Goal: Communication & Community: Participate in discussion

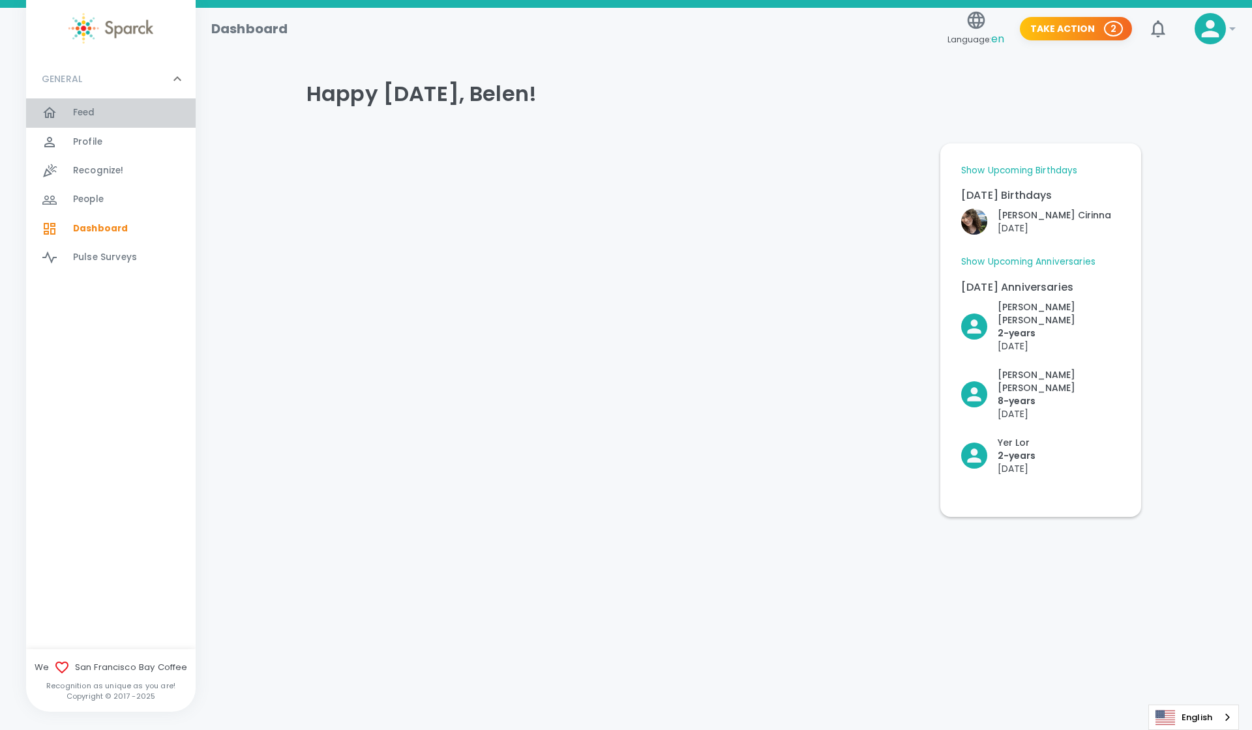
click at [113, 121] on div "Feed 0" at bounding box center [134, 113] width 123 height 18
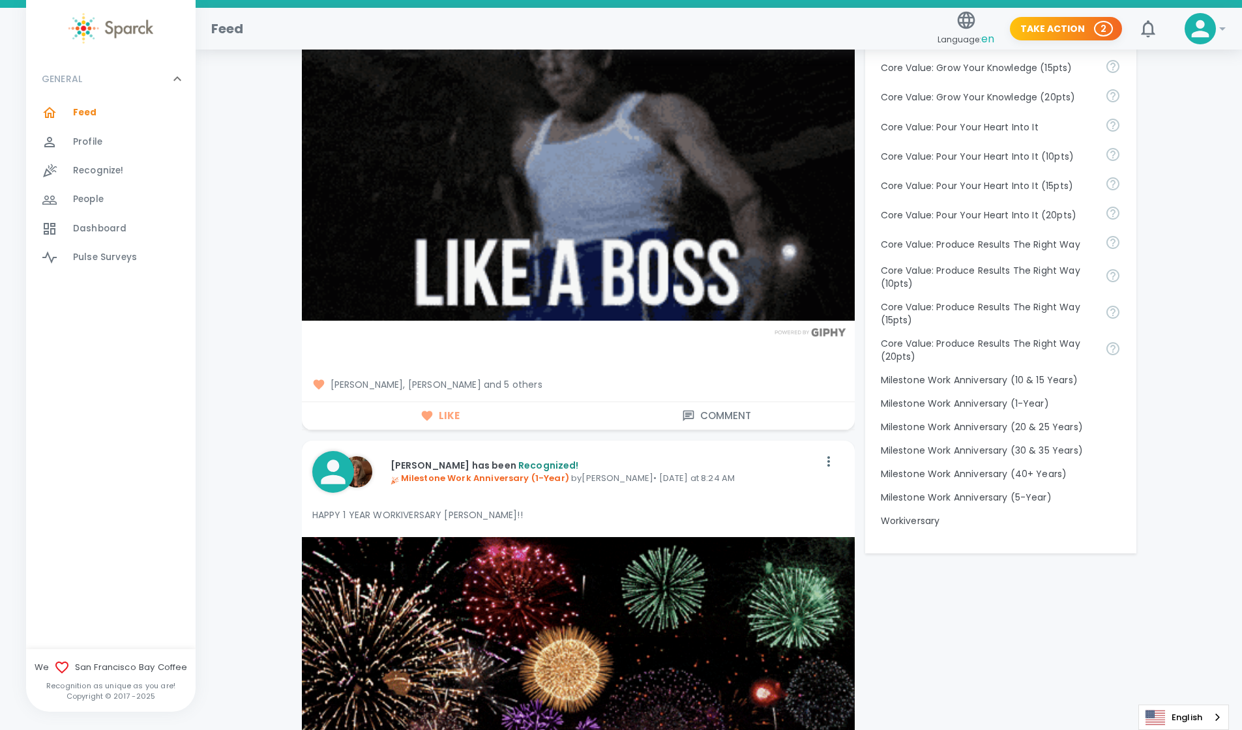
scroll to position [1099, 0]
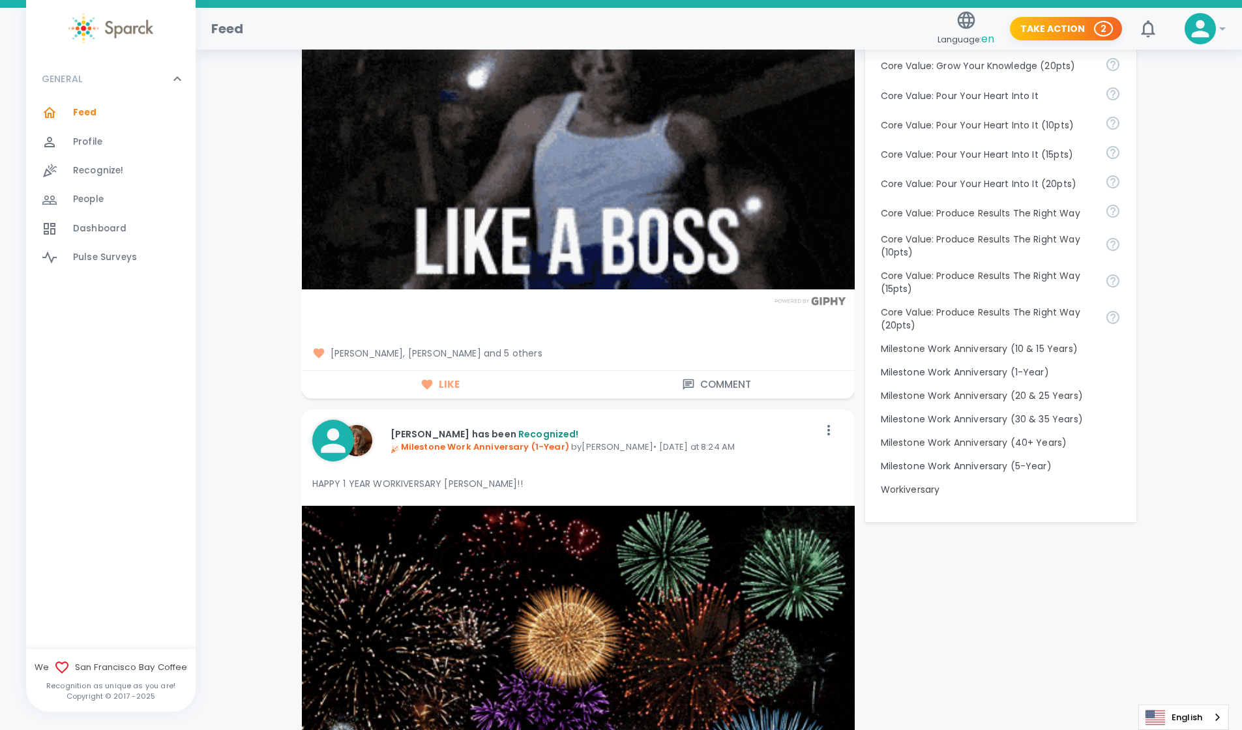
click at [505, 351] on span "[PERSON_NAME], [PERSON_NAME] and 5 others" at bounding box center [578, 353] width 532 height 13
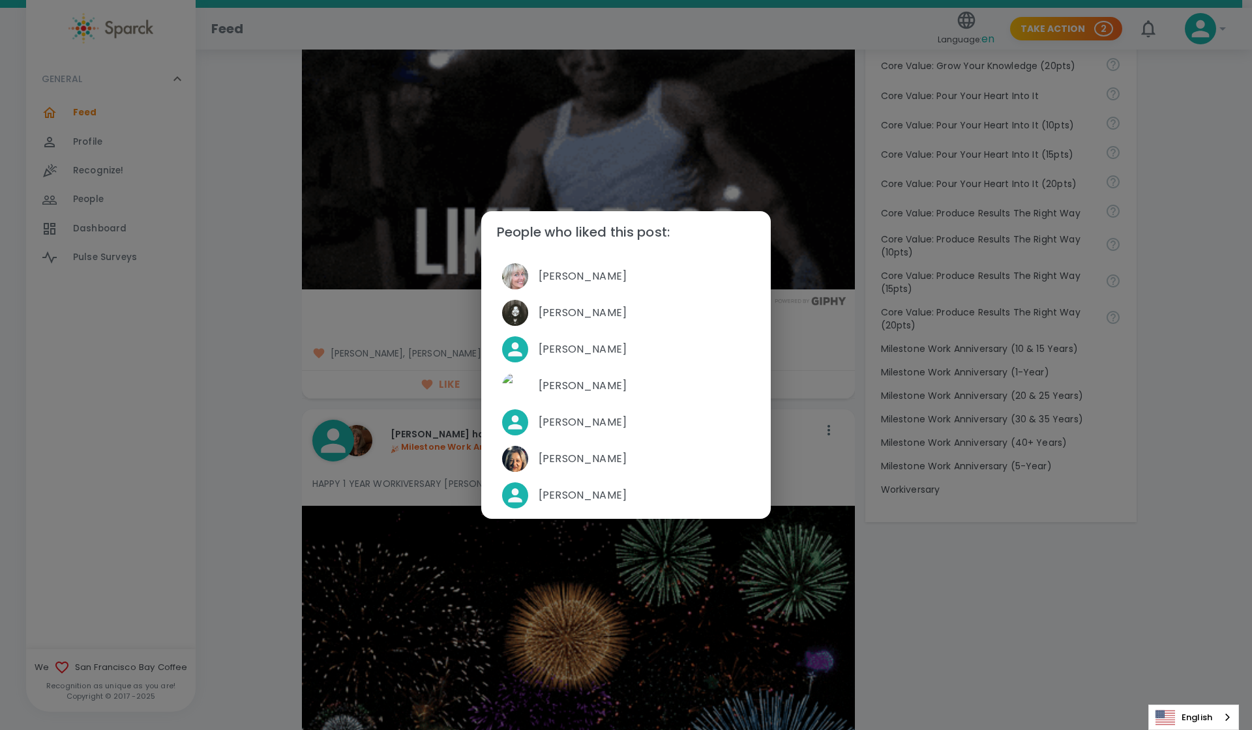
click at [1011, 574] on div "People who liked this post: [PERSON_NAME] [PERSON_NAME] [PERSON_NAME] [PERSON_N…" at bounding box center [626, 365] width 1252 height 730
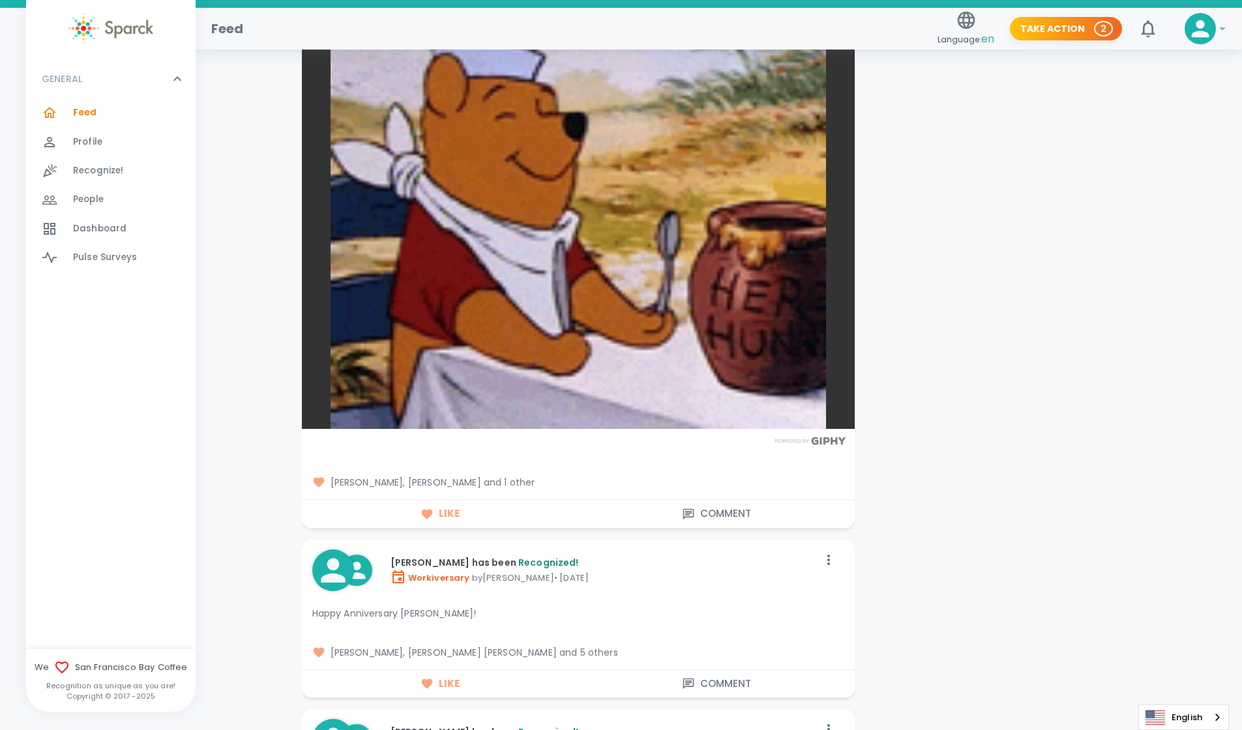
scroll to position [3945, 0]
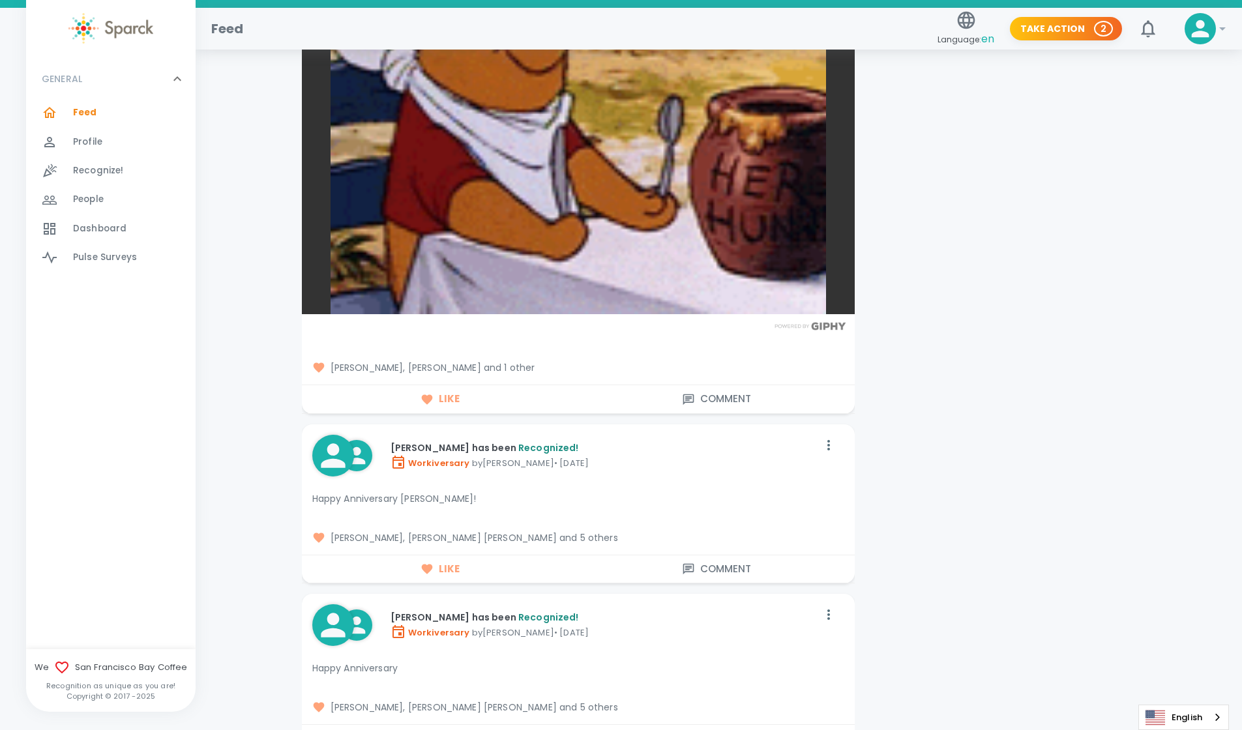
click at [523, 365] on span "[PERSON_NAME], [PERSON_NAME] and 1 other" at bounding box center [578, 367] width 532 height 13
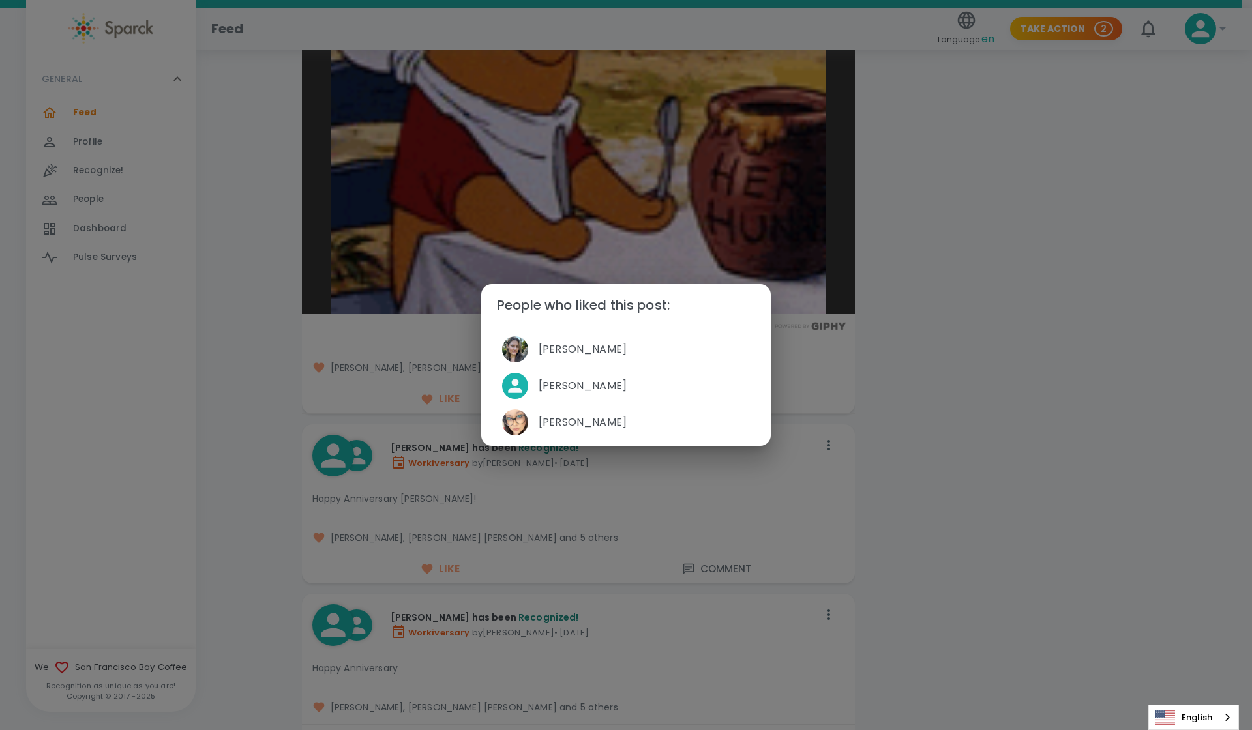
click at [1017, 383] on div "People who liked this post: [PERSON_NAME] [PERSON_NAME] [PERSON_NAME]" at bounding box center [626, 365] width 1252 height 730
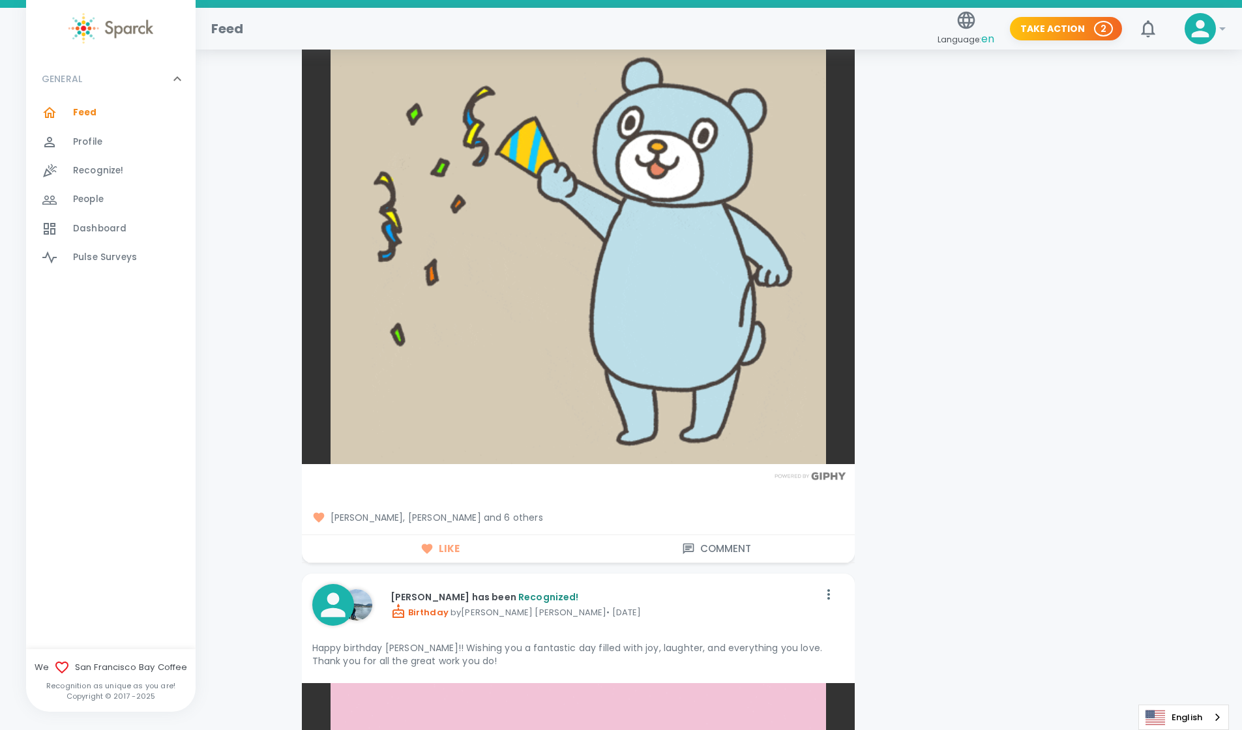
scroll to position [5776, 0]
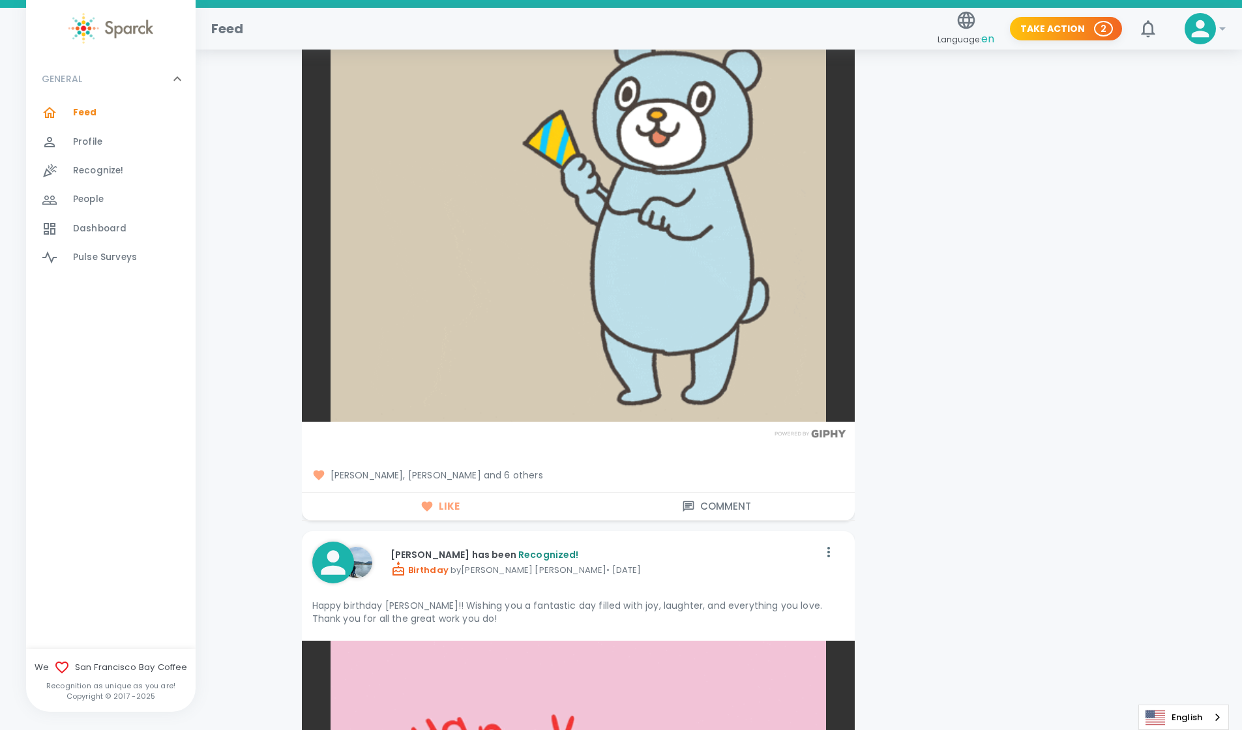
click at [528, 476] on span "[PERSON_NAME], [PERSON_NAME] and 6 others" at bounding box center [578, 475] width 532 height 13
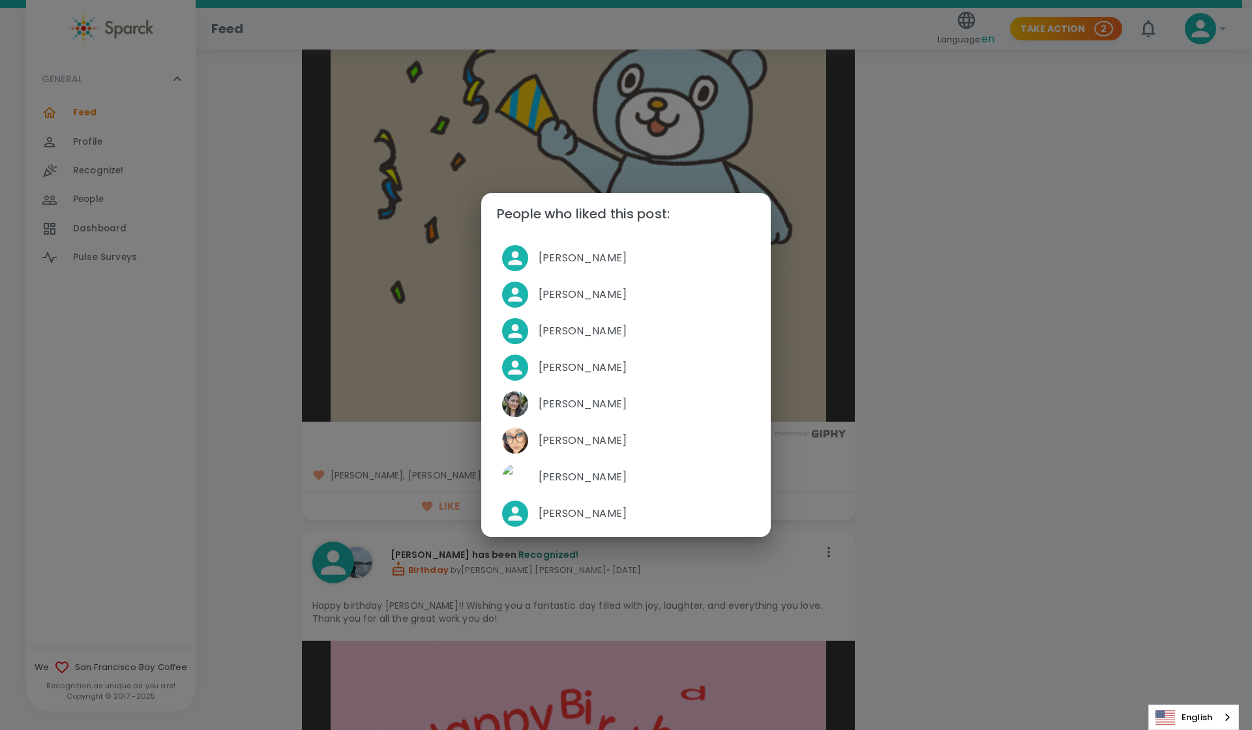
click at [1054, 409] on div "People who liked this post: [PERSON_NAME] [PERSON_NAME] [PERSON_NAME] [PERSON_N…" at bounding box center [626, 365] width 1252 height 730
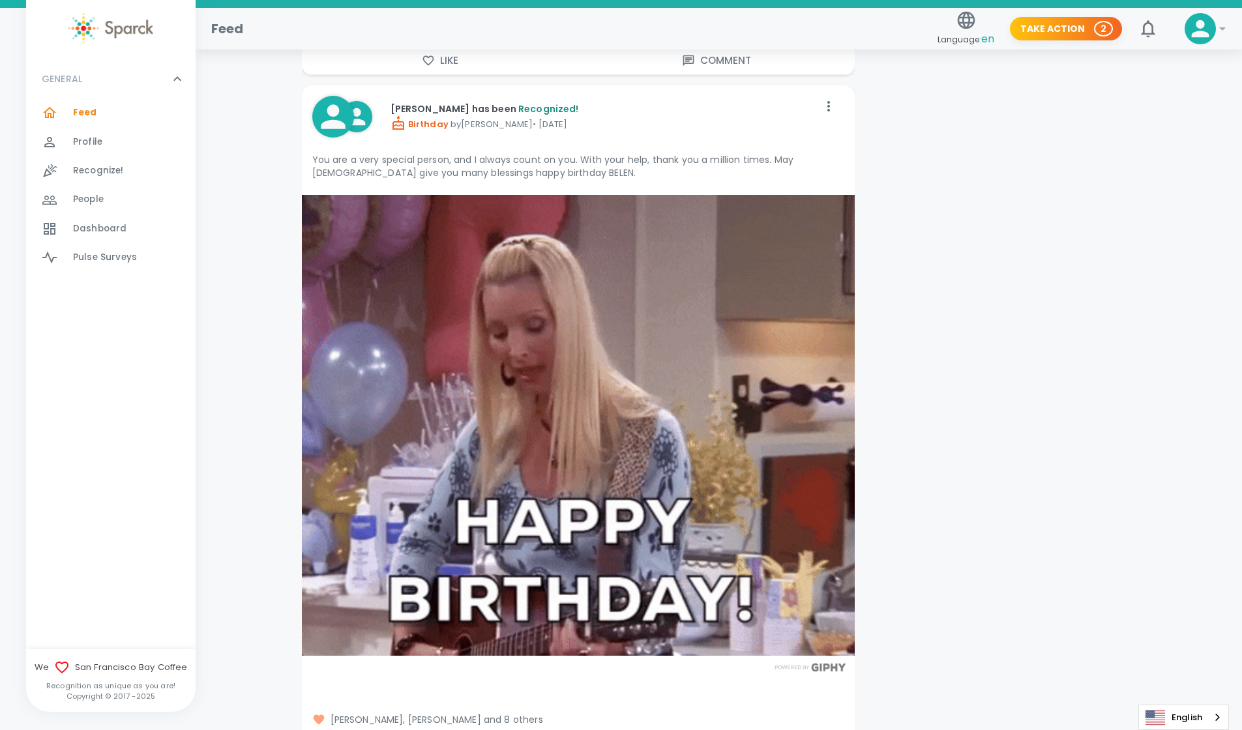
scroll to position [9863, 0]
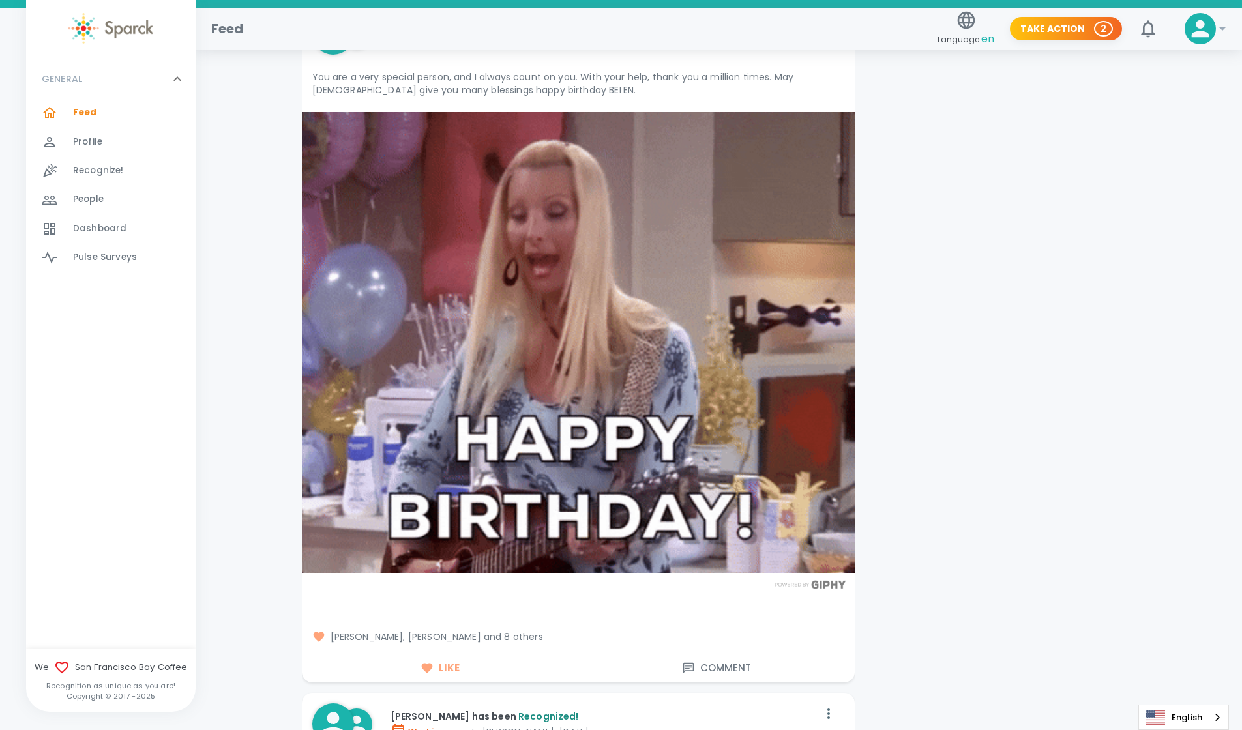
click at [516, 635] on span "[PERSON_NAME], [PERSON_NAME] and 8 others" at bounding box center [578, 637] width 532 height 13
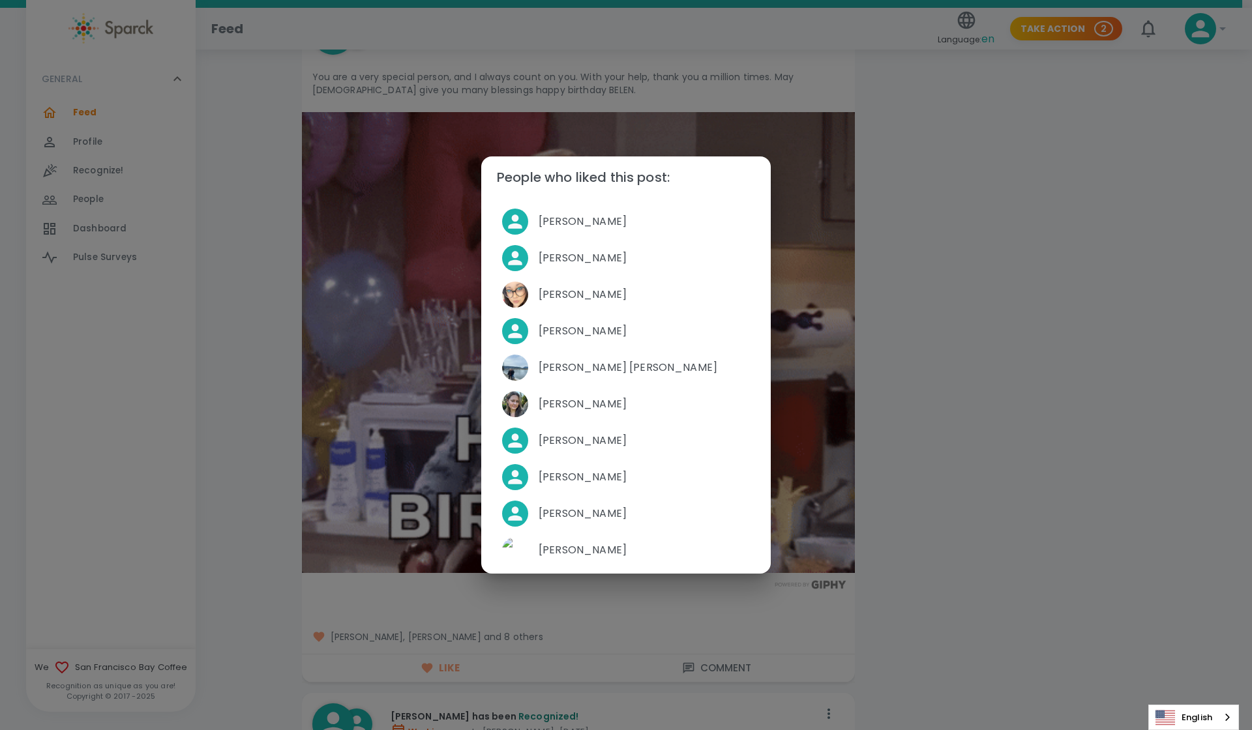
click at [937, 336] on div "People who liked this post: [PERSON_NAME] [PERSON_NAME] [PERSON_NAME] [PERSON_N…" at bounding box center [626, 365] width 1252 height 730
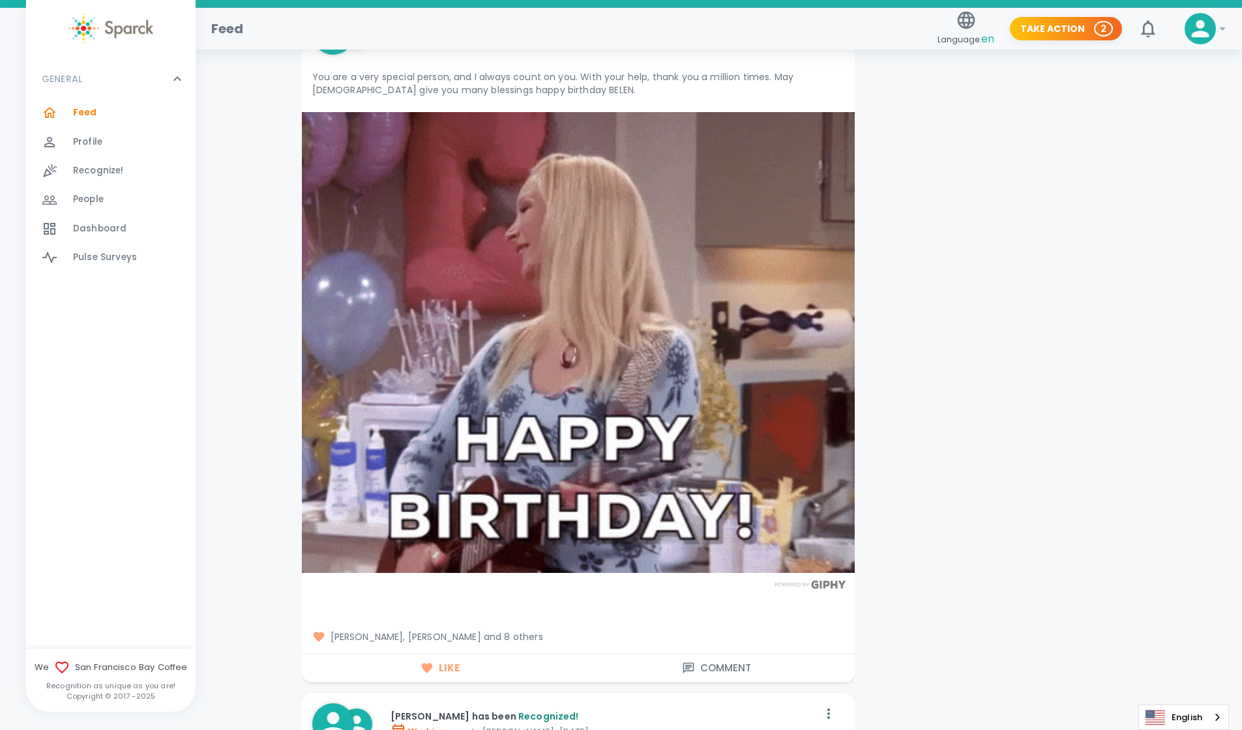
click at [500, 640] on span "[PERSON_NAME], [PERSON_NAME] and 8 others" at bounding box center [578, 637] width 532 height 13
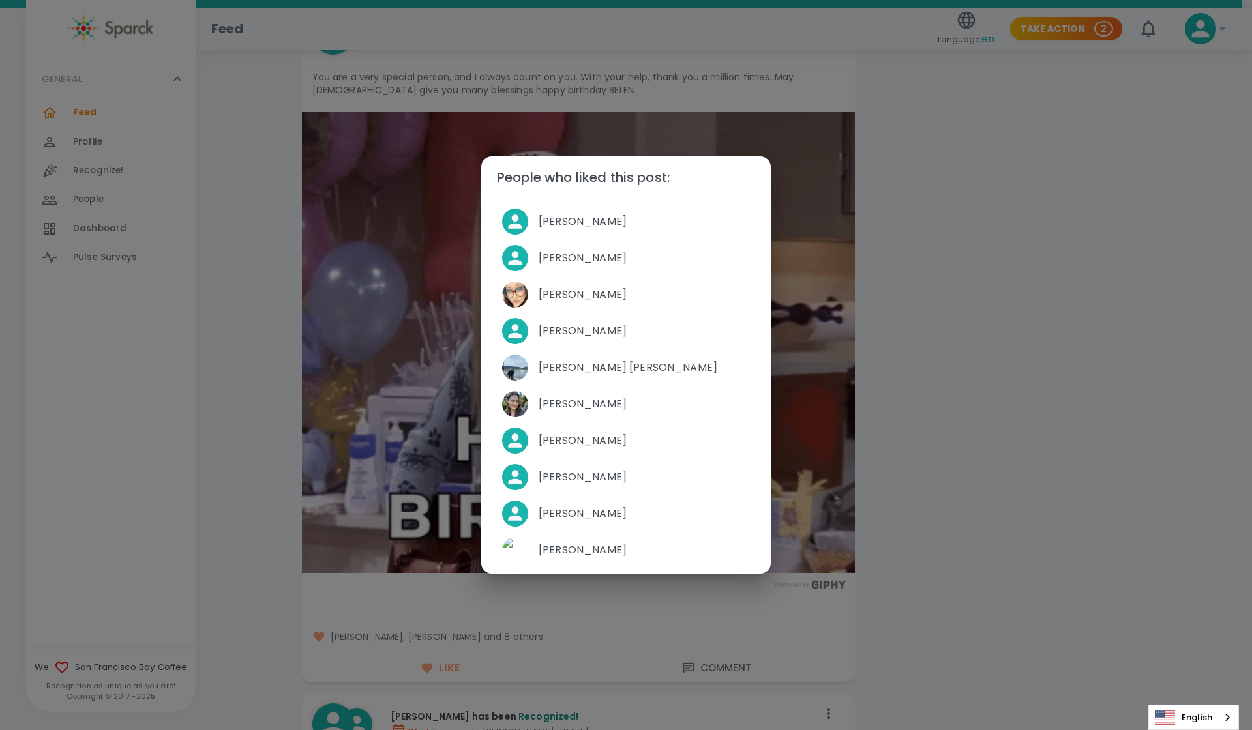
click at [1058, 419] on div "People who liked this post: [PERSON_NAME] [PERSON_NAME] [PERSON_NAME] [PERSON_N…" at bounding box center [626, 365] width 1252 height 730
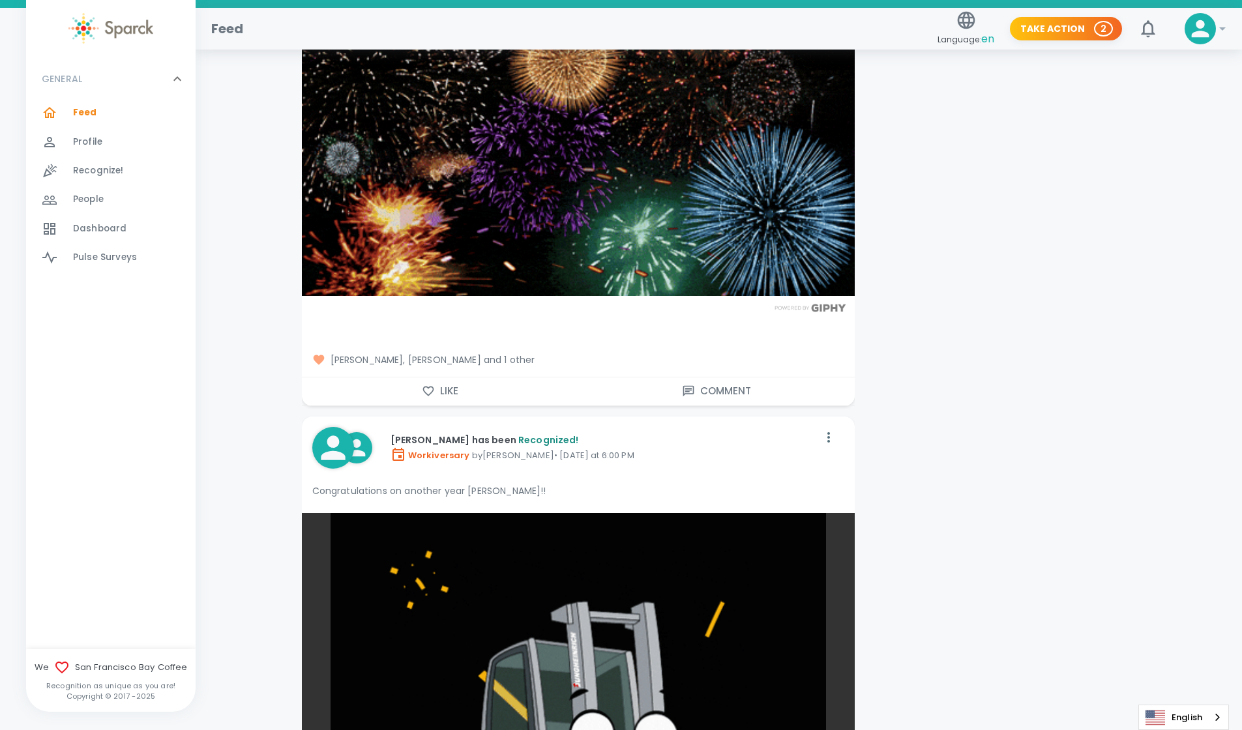
scroll to position [1203, 0]
